Goal: Task Accomplishment & Management: Manage account settings

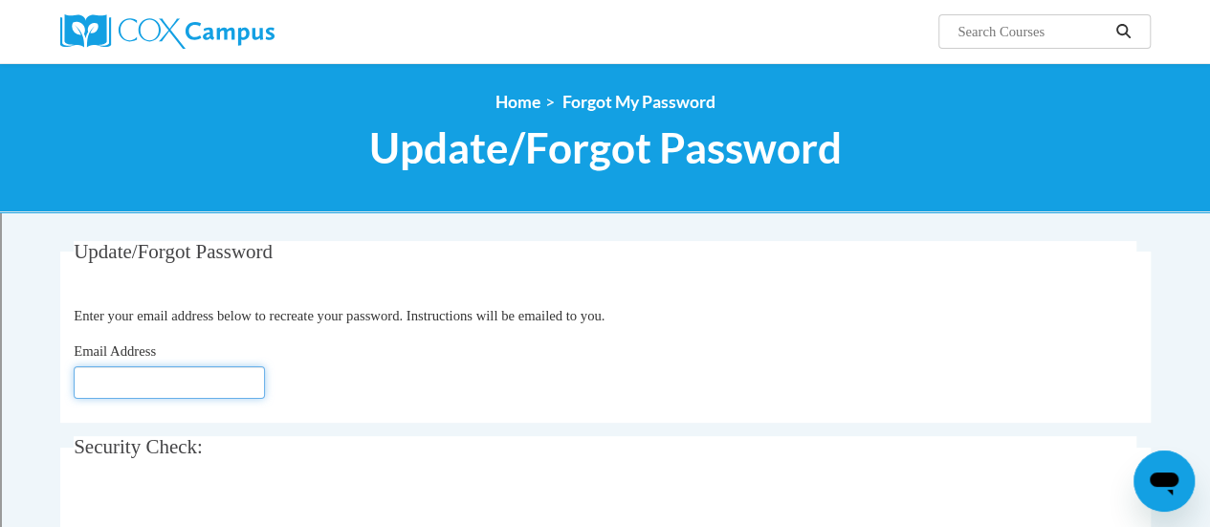
click at [174, 376] on input "Email Address" at bounding box center [169, 382] width 191 height 33
type input "[PERSON_NAME][EMAIL_ADDRESS][DOMAIN_NAME]"
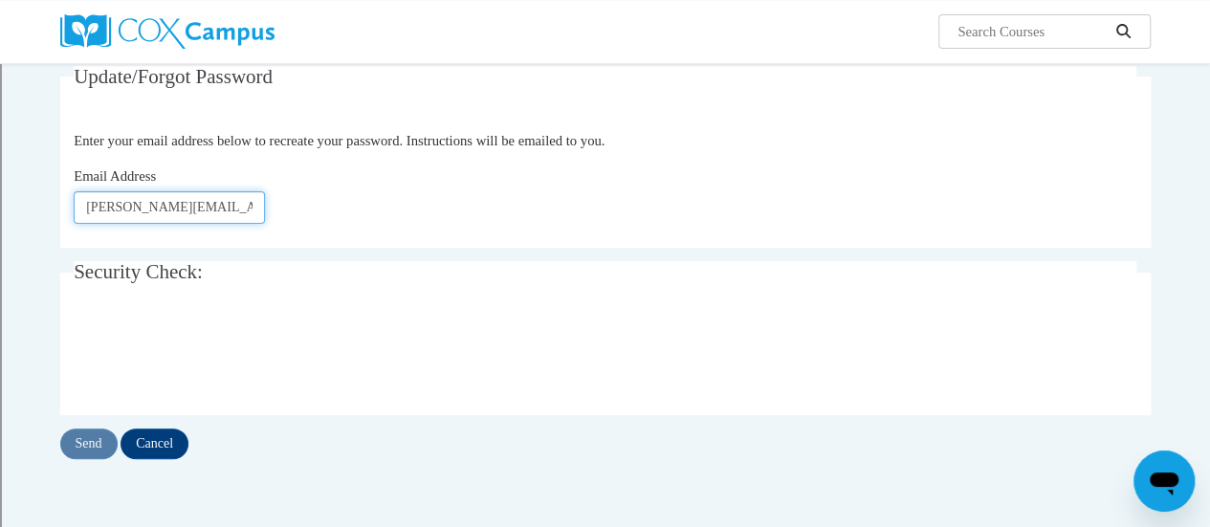
scroll to position [191, 0]
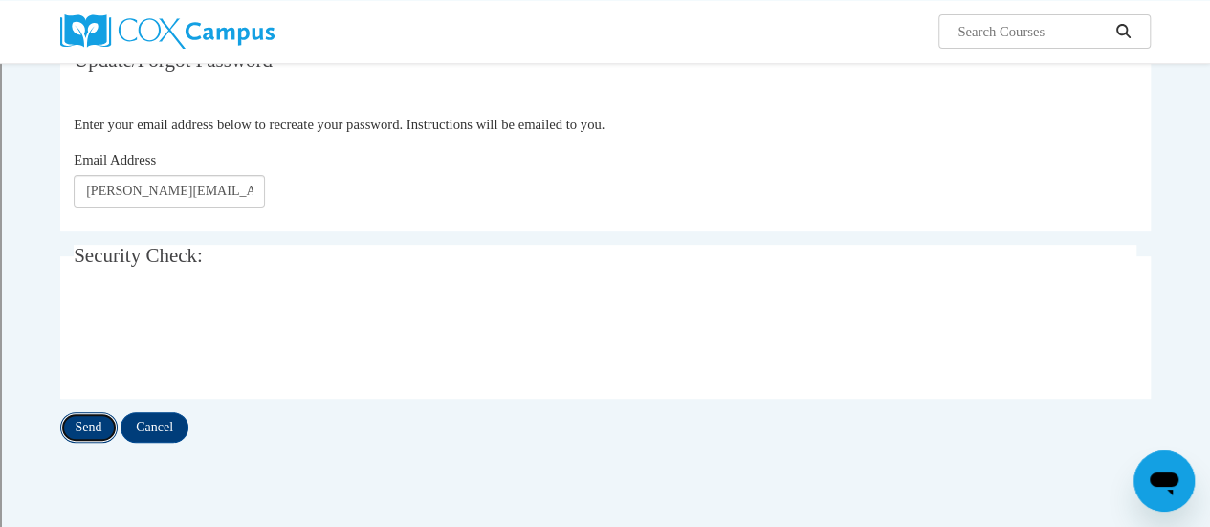
click at [89, 432] on input "Send" at bounding box center [88, 427] width 57 height 31
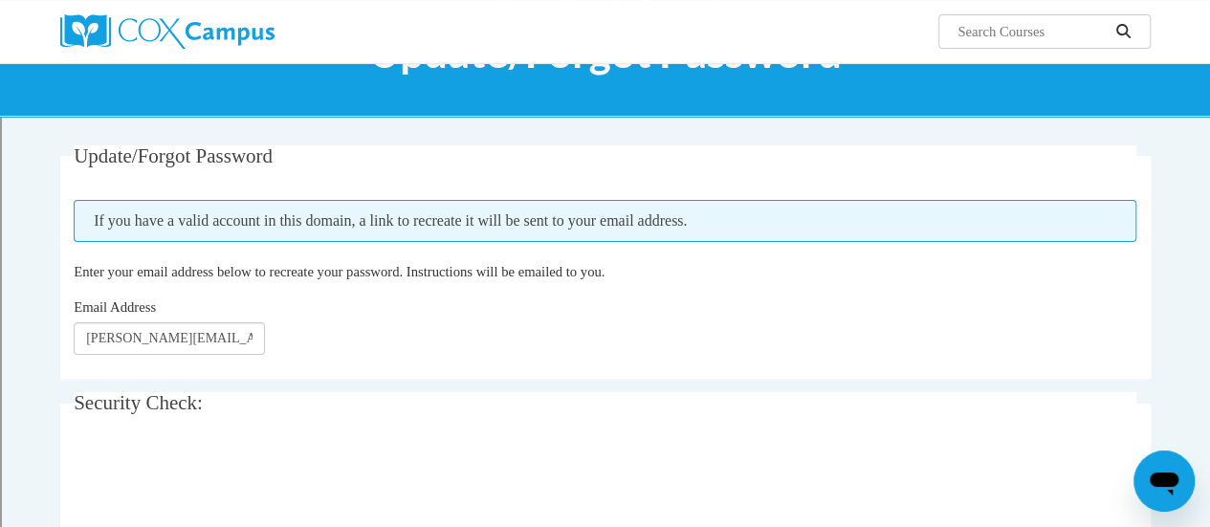
scroll to position [287, 0]
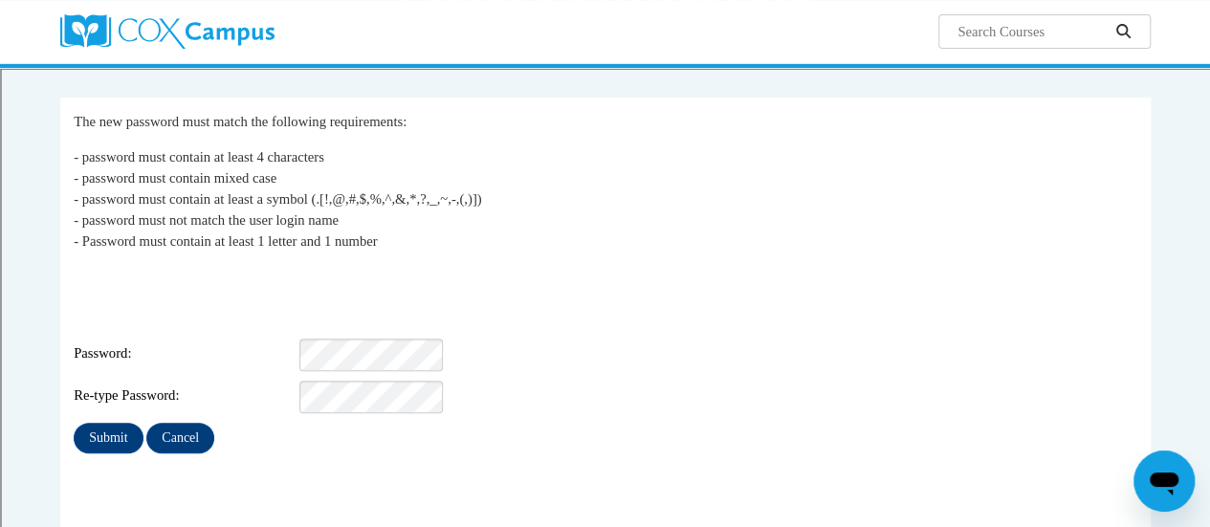
scroll to position [191, 0]
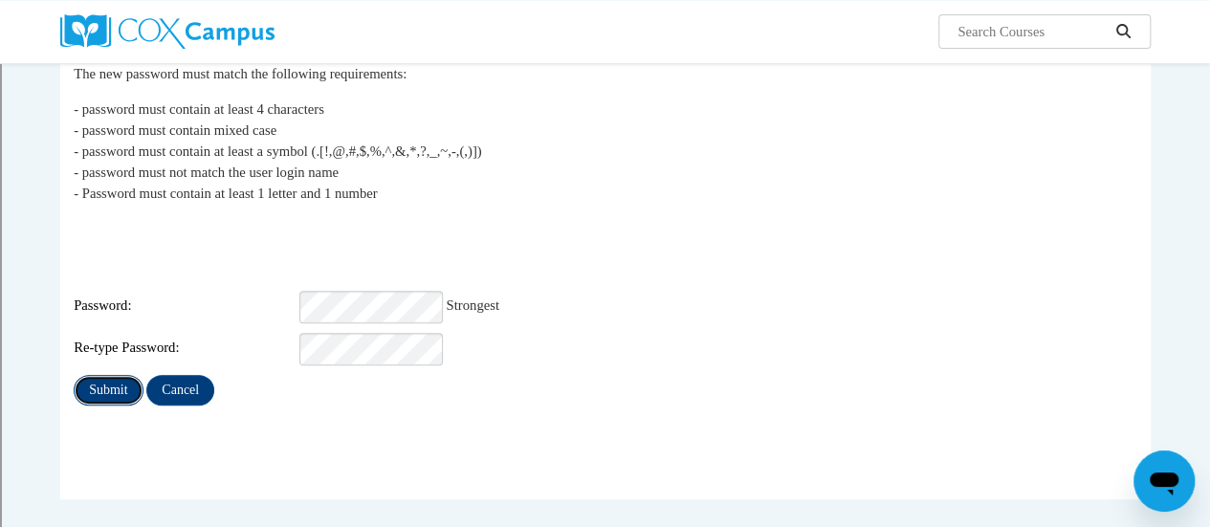
click at [101, 375] on input "Submit" at bounding box center [108, 390] width 69 height 31
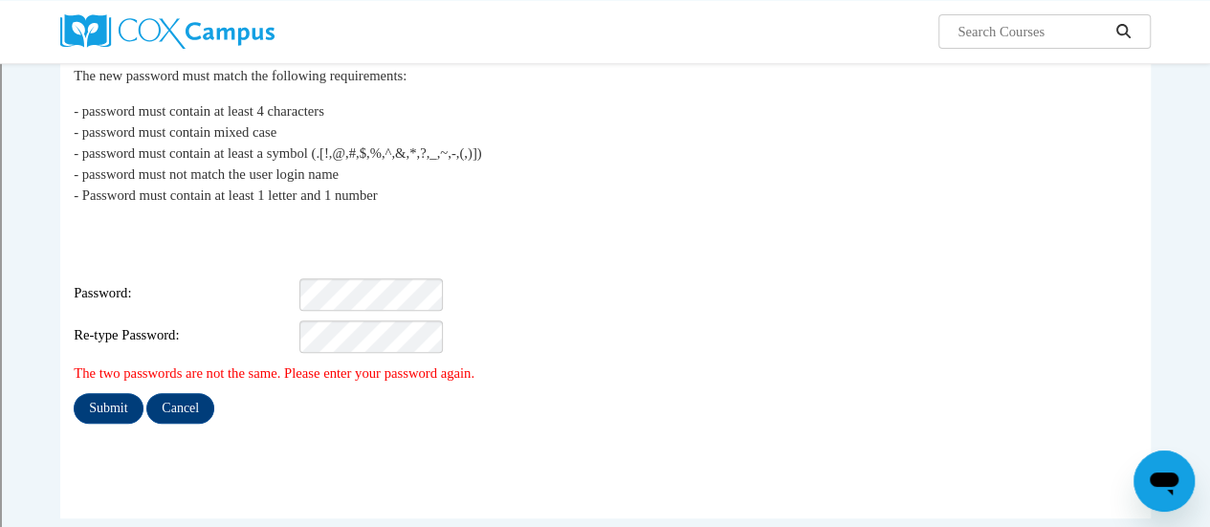
scroll to position [191, 0]
click at [90, 391] on input "Submit" at bounding box center [108, 406] width 69 height 31
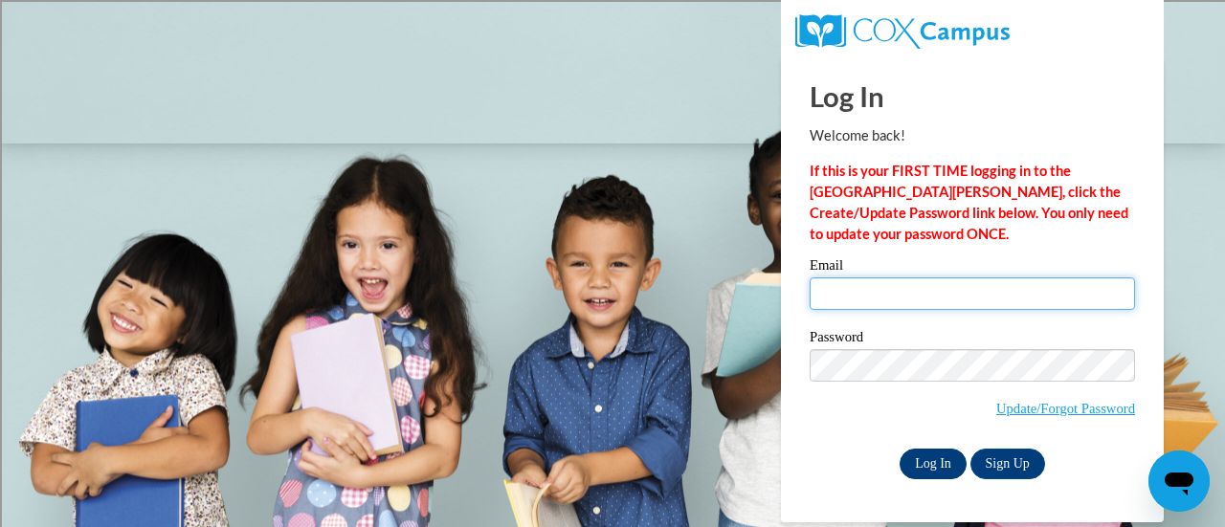
type input "[PERSON_NAME][EMAIL_ADDRESS][PERSON_NAME][DOMAIN_NAME]"
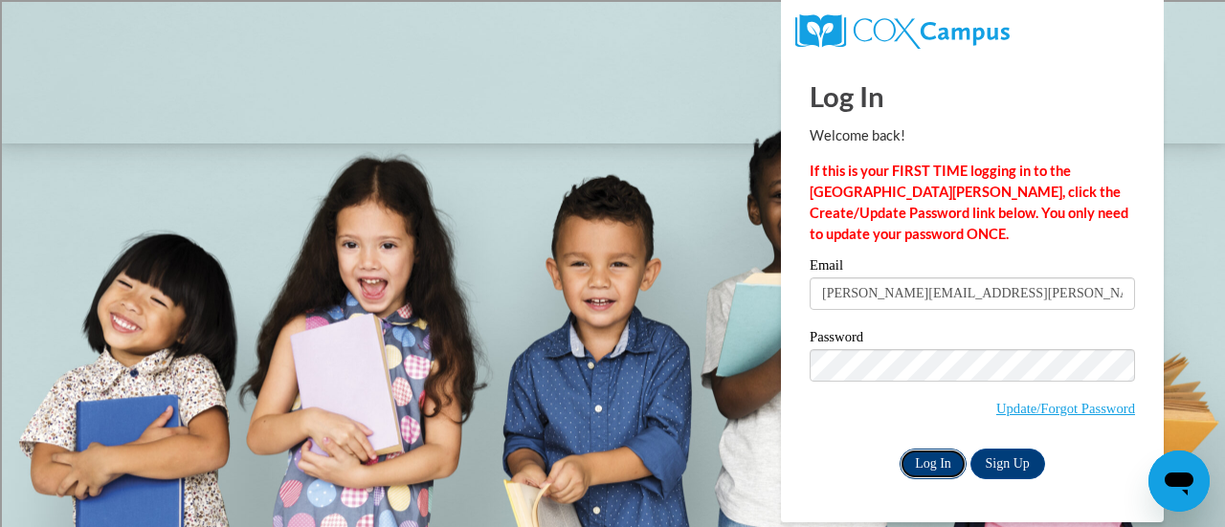
click at [929, 458] on input "Log In" at bounding box center [932, 464] width 67 height 31
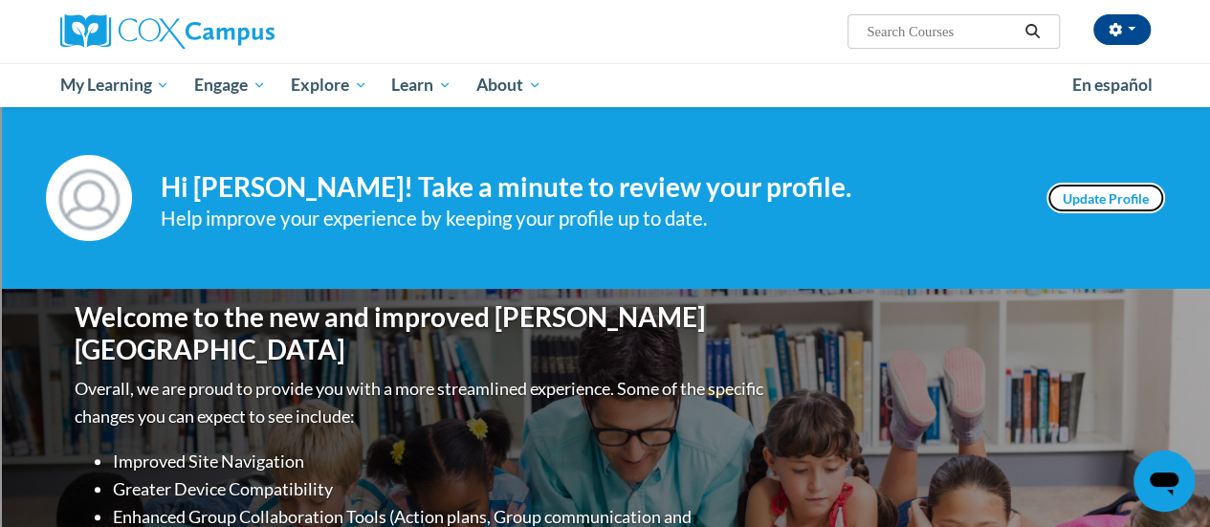
click at [1082, 200] on link "Update Profile" at bounding box center [1106, 198] width 119 height 31
